Goal: Task Accomplishment & Management: Use online tool/utility

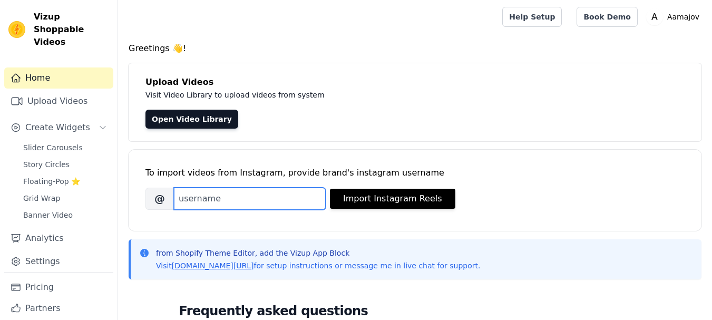
click at [219, 201] on input "Brand's Instagram Username" at bounding box center [250, 199] width 152 height 22
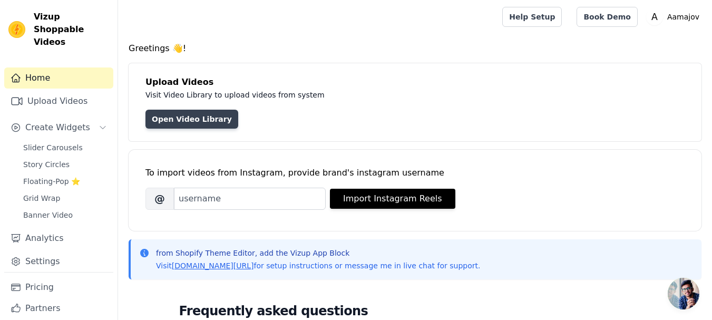
click at [194, 119] on link "Open Video Library" at bounding box center [191, 119] width 93 height 19
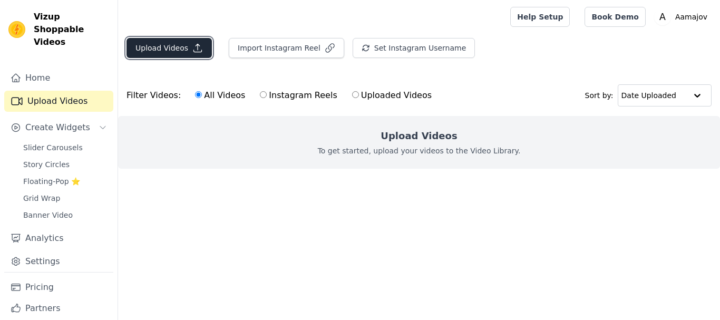
click at [185, 50] on button "Upload Videos" at bounding box center [168, 48] width 85 height 20
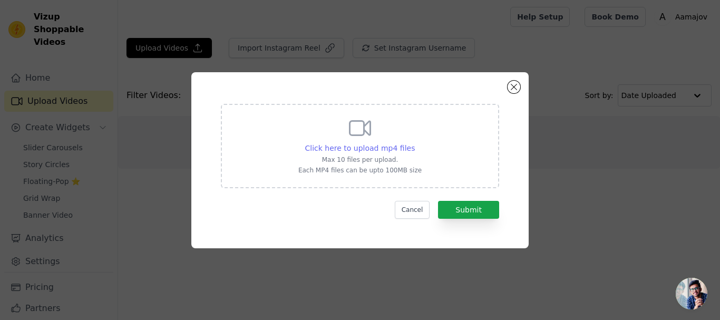
click at [363, 144] on span "Click here to upload mp4 files" at bounding box center [360, 148] width 110 height 8
click at [414, 143] on input "Click here to upload mp4 files Max 10 files per upload. Each MP4 files can be u…" at bounding box center [414, 142] width 1 height 1
type input "C:\fakepath\10a.mp4"
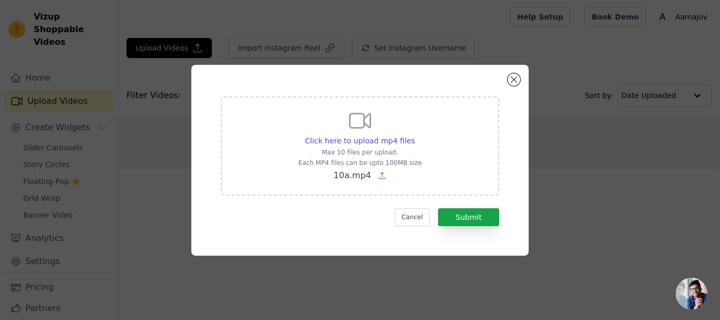
click at [371, 116] on icon at bounding box center [359, 120] width 25 height 25
click at [414, 135] on input "Click here to upload mp4 files Max 10 files per upload. Each MP4 files can be u…" at bounding box center [414, 135] width 1 height 1
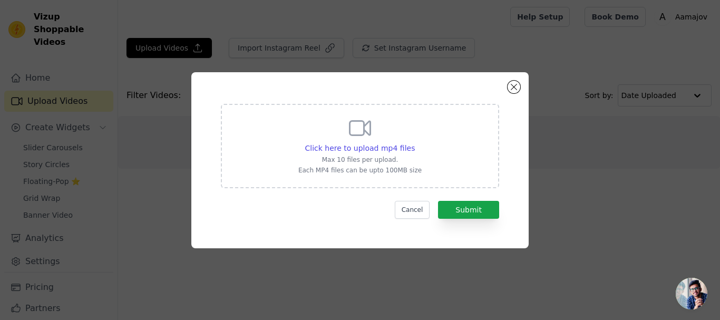
click at [368, 129] on icon at bounding box center [359, 127] width 25 height 25
click at [414, 142] on input "Click here to upload mp4 files Max 10 files per upload. Each MP4 files can be u…" at bounding box center [414, 142] width 1 height 1
type input "C:\fakepath\10a.mp4"
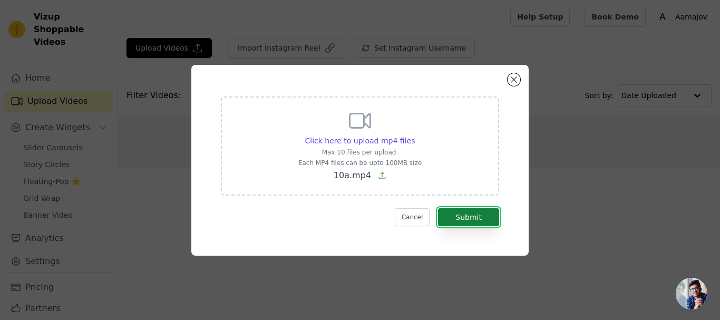
click at [480, 217] on button "Submit" at bounding box center [468, 217] width 61 height 18
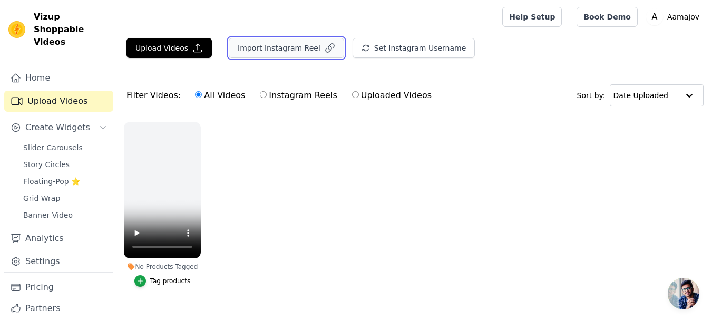
click at [326, 46] on icon "button" at bounding box center [330, 48] width 8 height 8
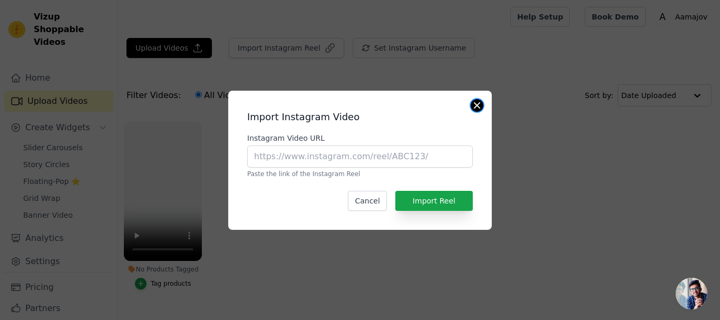
click at [479, 105] on button "Close modal" at bounding box center [476, 105] width 13 height 13
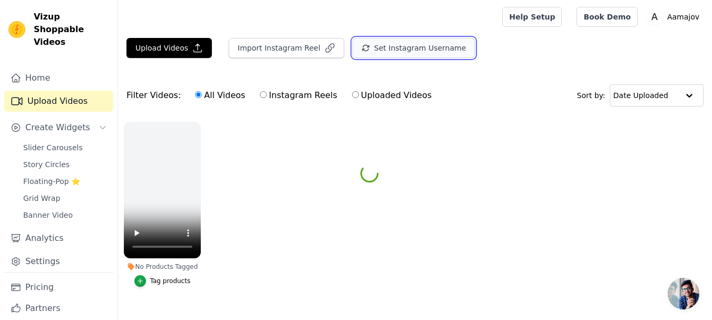
click at [392, 48] on button "Set Instagram Username" at bounding box center [413, 48] width 122 height 20
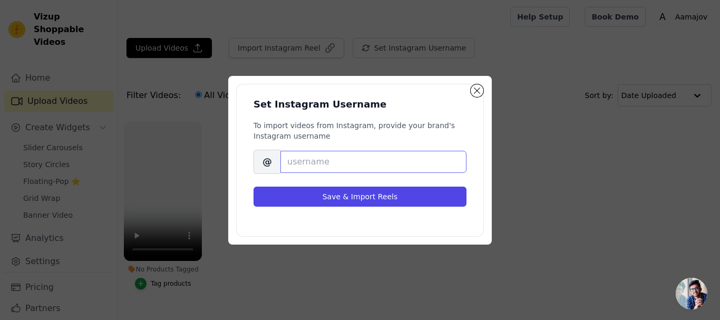
click at [395, 159] on input "Brand's Instagram Username" at bounding box center [373, 162] width 186 height 22
click at [472, 89] on button "Close modal" at bounding box center [476, 90] width 13 height 13
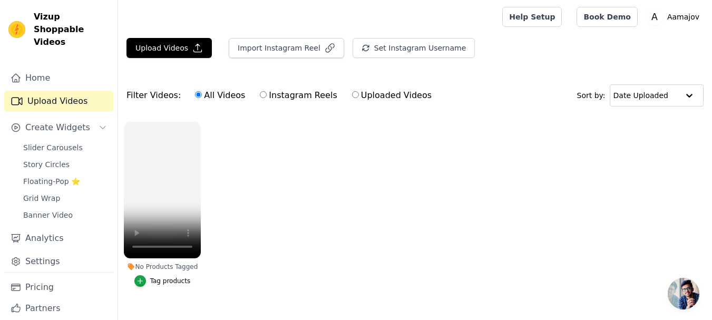
click at [372, 258] on ul "No Products Tagged Tag products" at bounding box center [415, 215] width 594 height 198
click at [258, 180] on ul "No Products Tagged Tag products" at bounding box center [415, 215] width 594 height 198
click at [50, 67] on link "Home" at bounding box center [58, 77] width 109 height 21
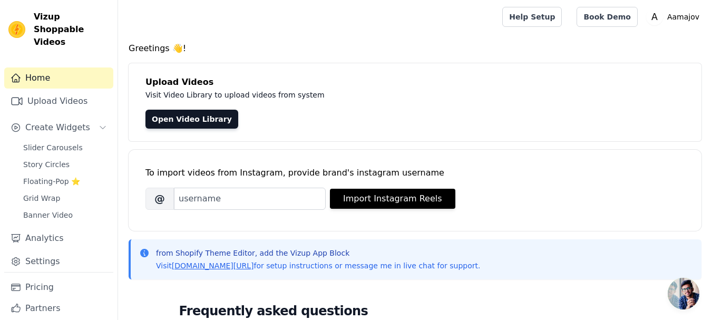
click at [362, 174] on div "To import videos from Instagram, provide brand's instagram username" at bounding box center [414, 172] width 539 height 13
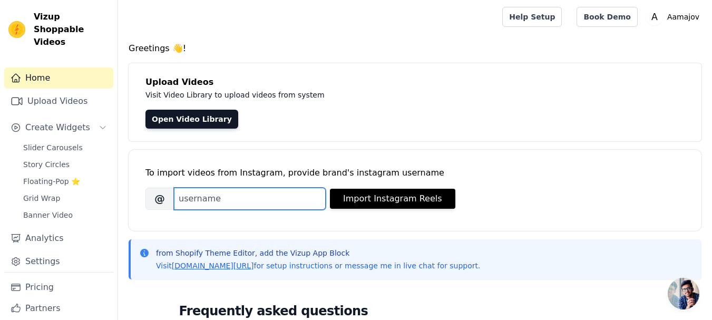
click at [273, 192] on input "Brand's Instagram Username" at bounding box center [250, 199] width 152 height 22
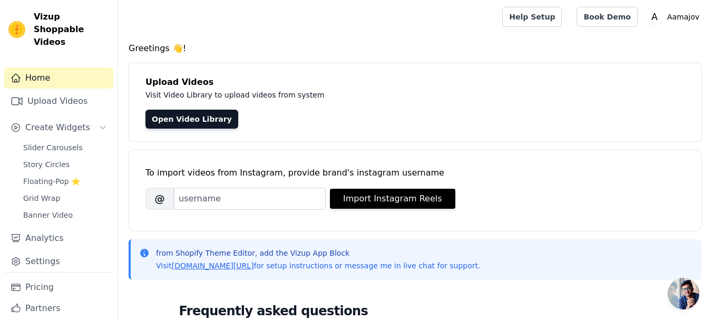
click at [314, 144] on div "Greetings 👋! Upload Videos Visit Video Library to upload videos from system Ope…" at bounding box center [415, 316] width 594 height 549
click at [68, 142] on span "Slider Carousels" at bounding box center [53, 147] width 60 height 11
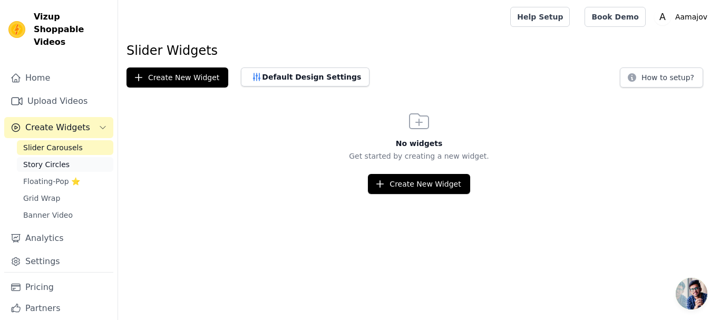
click at [71, 157] on link "Story Circles" at bounding box center [65, 164] width 96 height 15
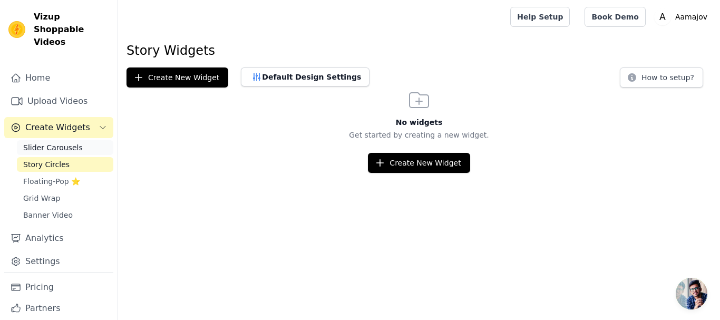
click at [71, 142] on span "Slider Carousels" at bounding box center [53, 147] width 60 height 11
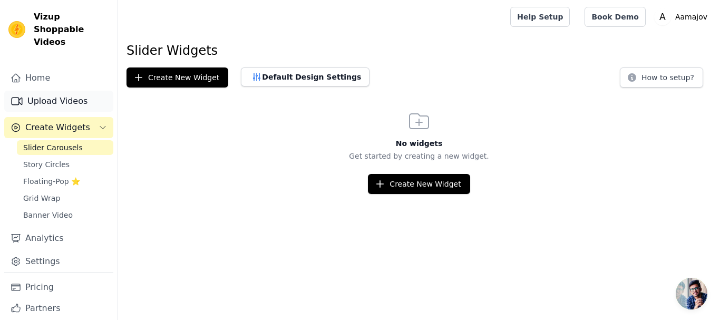
click at [73, 91] on link "Upload Videos" at bounding box center [58, 101] width 109 height 21
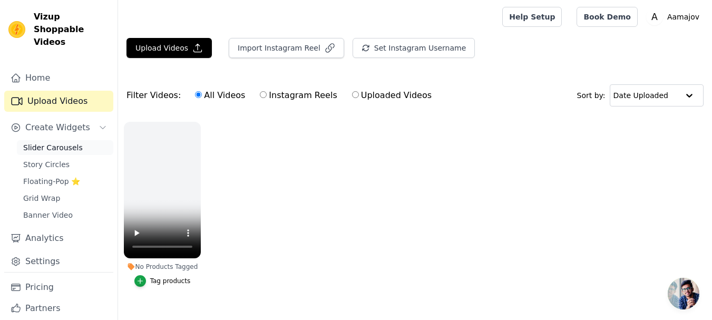
click at [76, 140] on link "Slider Carousels" at bounding box center [65, 147] width 96 height 15
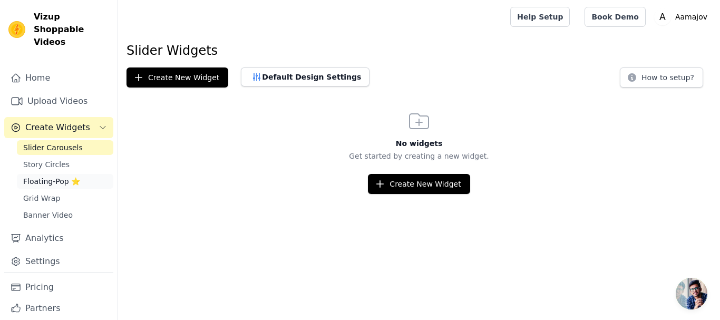
click at [74, 176] on span "Floating-Pop ⭐" at bounding box center [51, 181] width 57 height 11
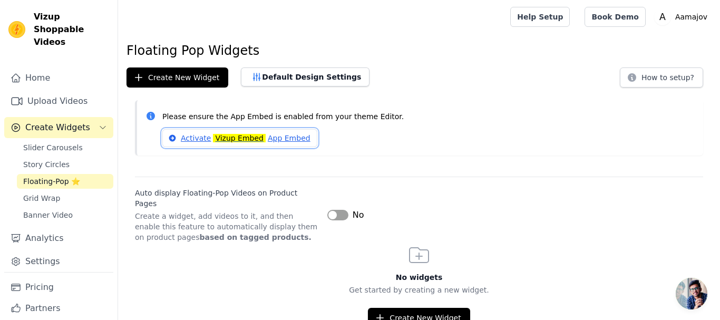
click at [185, 137] on link "Activate Vizup Embed App Embed" at bounding box center [239, 138] width 155 height 18
click at [73, 121] on span "Create Widgets" at bounding box center [57, 127] width 65 height 13
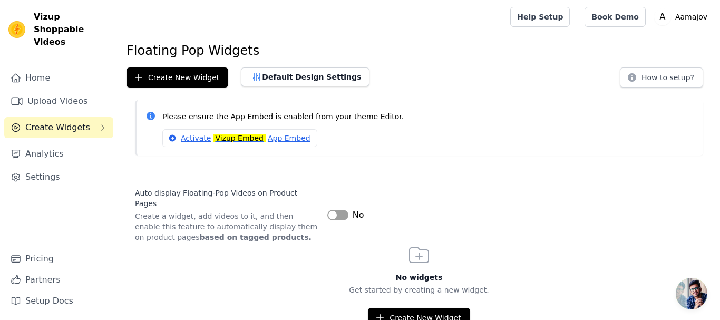
click at [82, 117] on button "Create Widgets" at bounding box center [58, 127] width 109 height 21
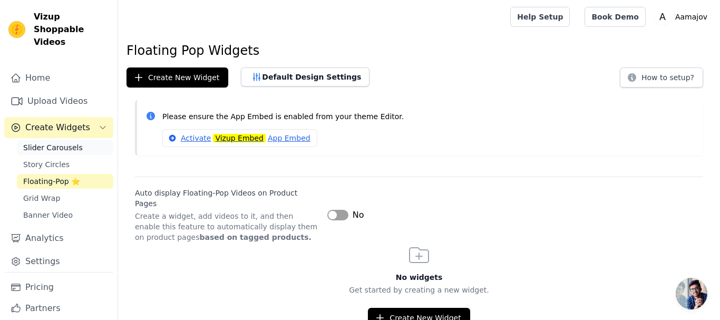
click at [74, 142] on span "Slider Carousels" at bounding box center [53, 147] width 60 height 11
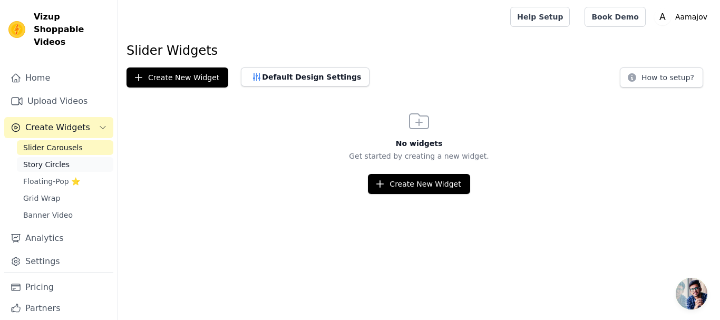
click at [61, 157] on link "Story Circles" at bounding box center [65, 164] width 96 height 15
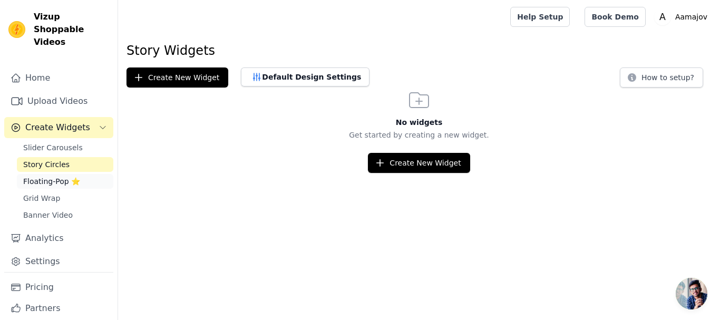
click at [59, 176] on span "Floating-Pop ⭐" at bounding box center [51, 181] width 57 height 11
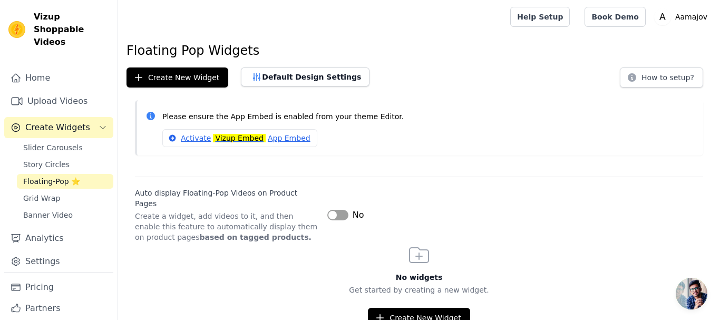
click at [330, 210] on button "Label" at bounding box center [337, 215] width 21 height 11
click at [435, 308] on button "Create New Widget" at bounding box center [419, 318] width 102 height 20
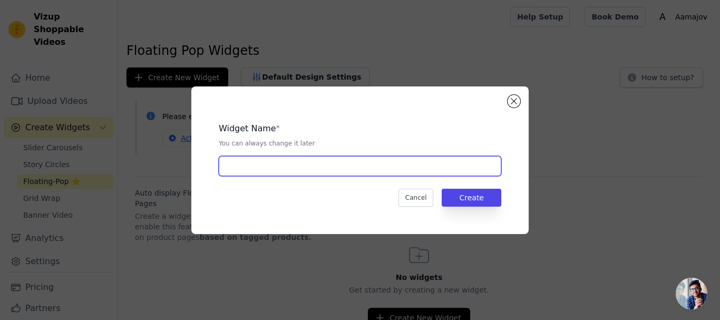
click at [342, 165] on input "text" at bounding box center [360, 166] width 282 height 20
click at [416, 170] on input "text" at bounding box center [360, 166] width 282 height 20
click at [318, 165] on input "text" at bounding box center [360, 166] width 282 height 20
